Goal: Task Accomplishment & Management: Manage account settings

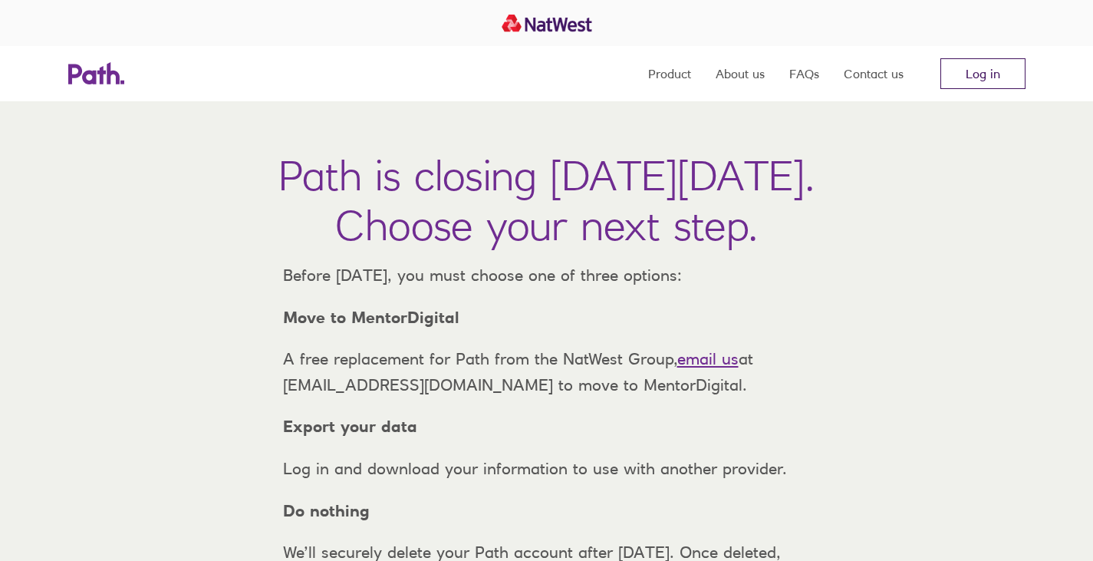
click at [1005, 78] on link "Log in" at bounding box center [983, 73] width 85 height 31
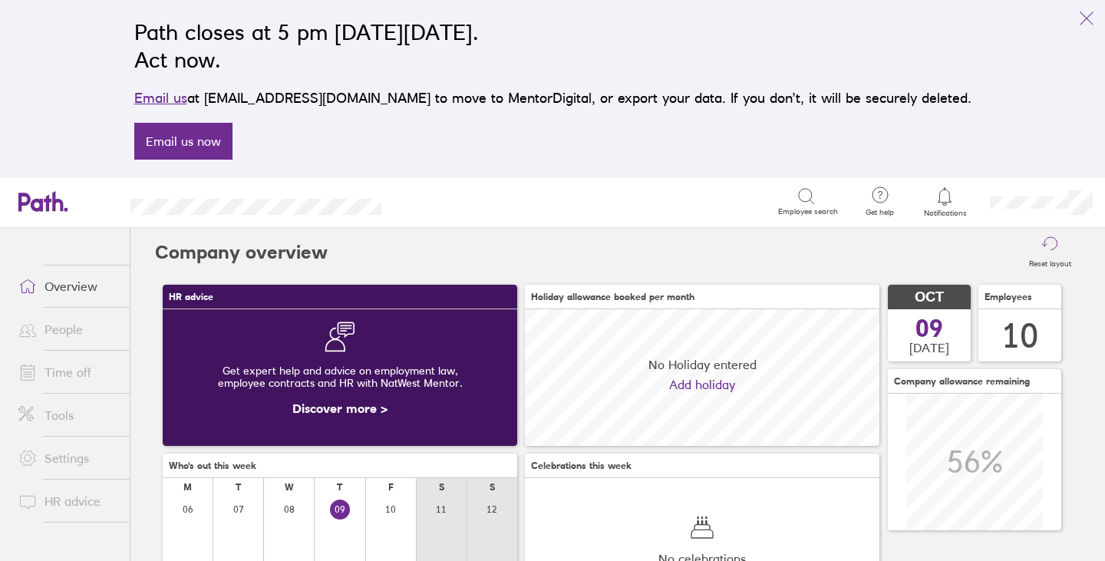
scroll to position [137, 354]
click at [1089, 21] on icon "link" at bounding box center [1086, 18] width 12 height 12
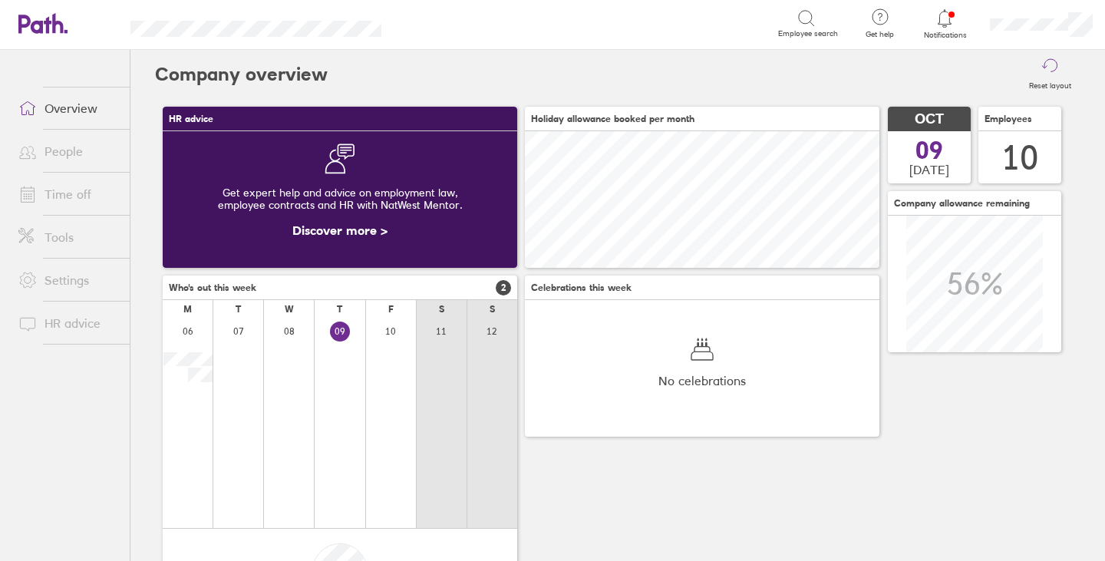
click at [939, 31] on span "Notifications" at bounding box center [945, 35] width 50 height 9
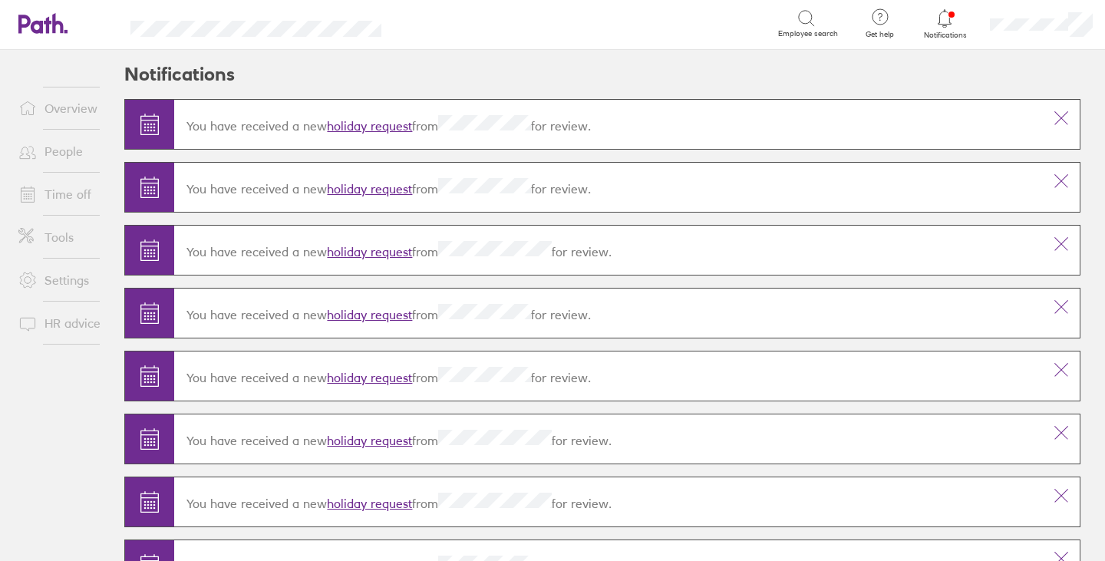
click at [950, 75] on header "Notifications" at bounding box center [602, 74] width 956 height 49
click at [371, 128] on link "holiday request" at bounding box center [369, 125] width 85 height 15
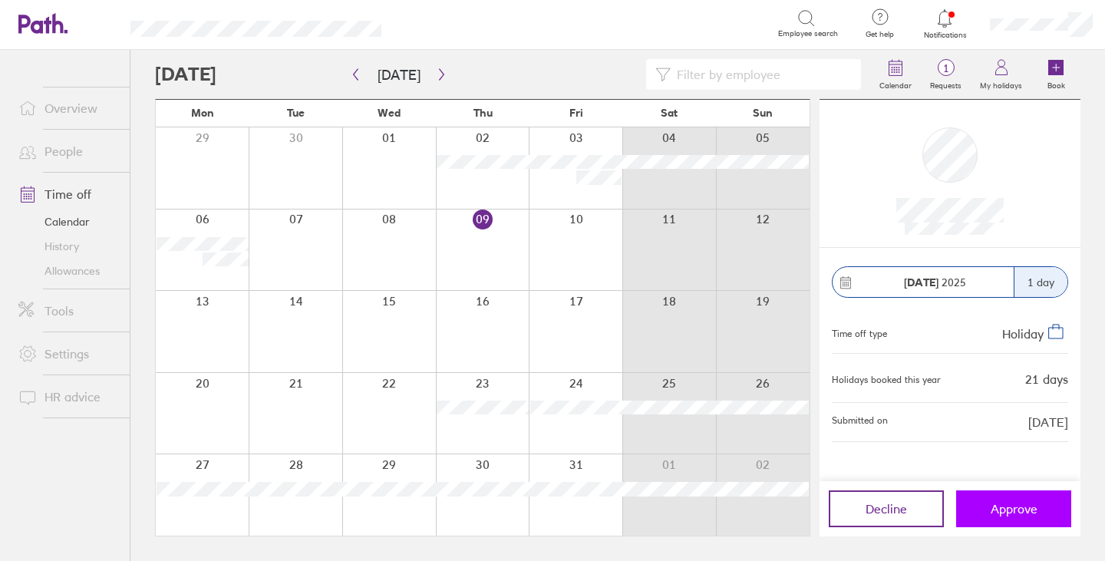
click at [1011, 502] on span "Approve" at bounding box center [1014, 509] width 47 height 14
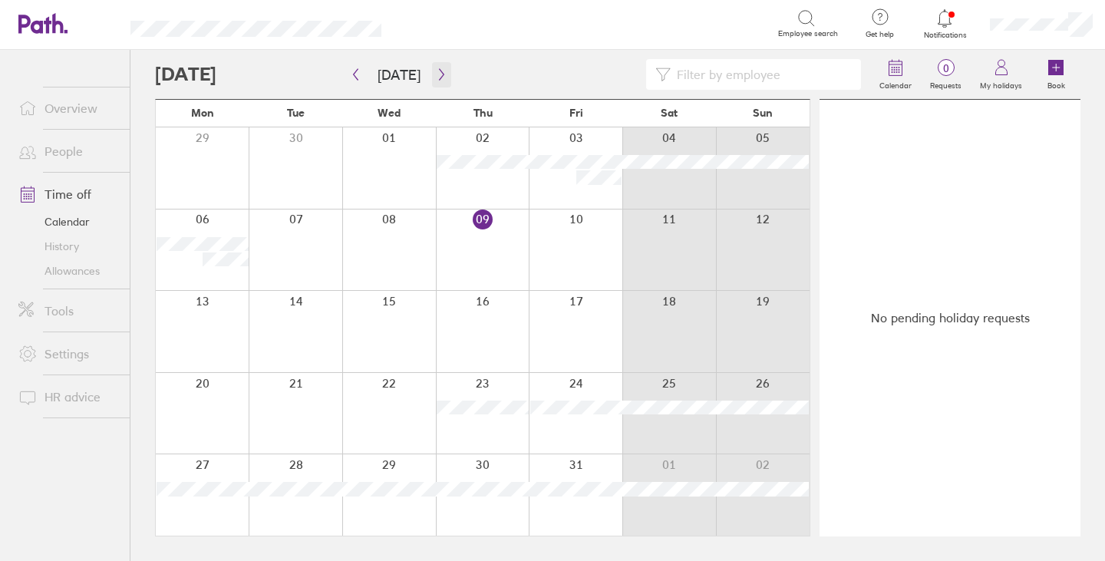
click at [436, 77] on icon "button" at bounding box center [442, 74] width 12 height 12
